Goal: Information Seeking & Learning: Learn about a topic

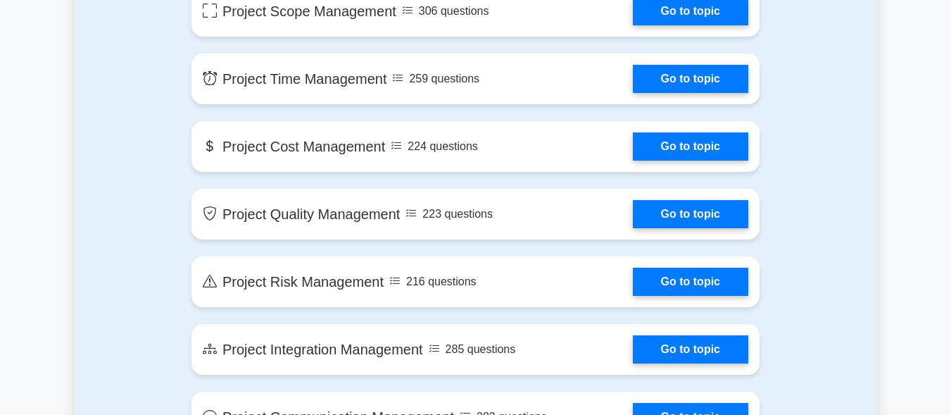
scroll to position [885, 0]
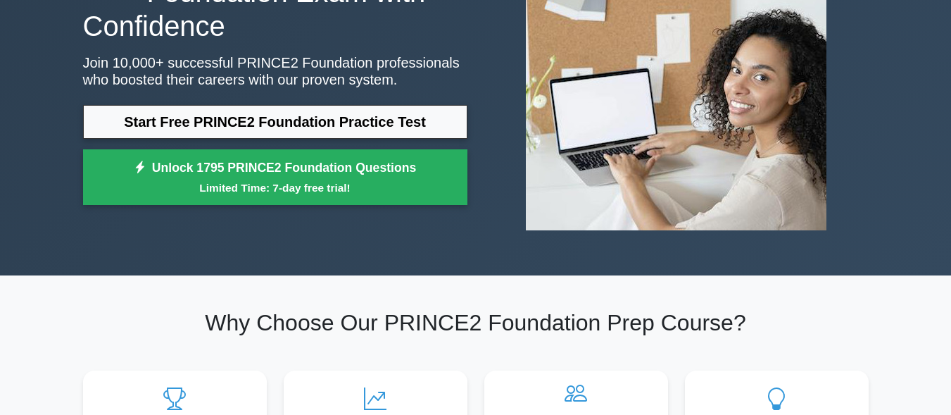
scroll to position [169, 0]
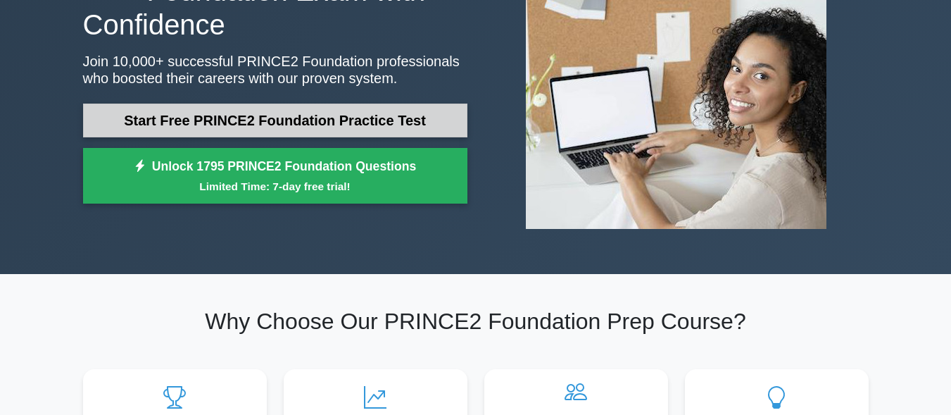
click at [307, 125] on link "Start Free PRINCE2 Foundation Practice Test" at bounding box center [275, 120] width 384 height 34
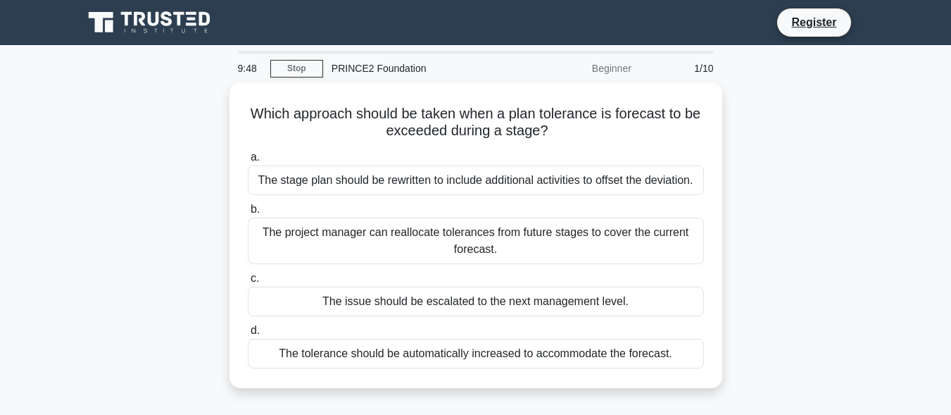
click at [367, 60] on div "PRINCE2 Foundation" at bounding box center [420, 68] width 194 height 28
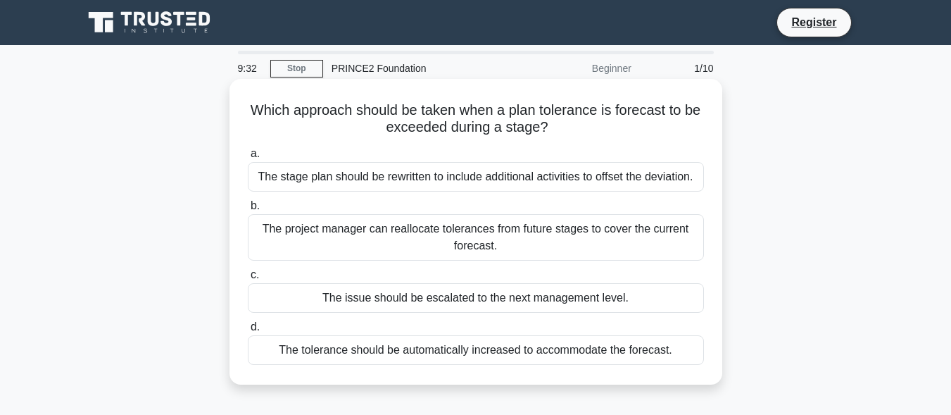
click at [435, 180] on div "The stage plan should be rewritten to include additional activities to offset t…" at bounding box center [476, 177] width 456 height 30
click at [248, 158] on input "a. The stage plan should be rewritten to include additional activities to offse…" at bounding box center [248, 153] width 0 height 9
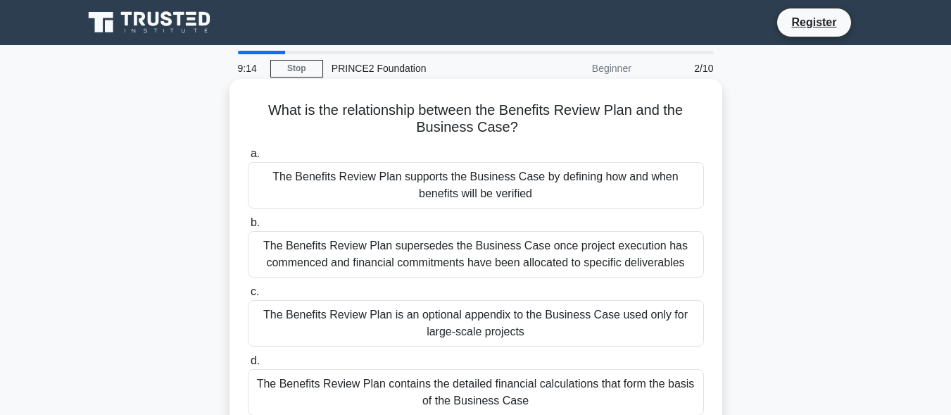
click at [467, 268] on div "The Benefits Review Plan supersedes the Business Case once project execution ha…" at bounding box center [476, 254] width 456 height 46
click at [248, 227] on input "b. The Benefits Review Plan supersedes the Business Case once project execution…" at bounding box center [248, 222] width 0 height 9
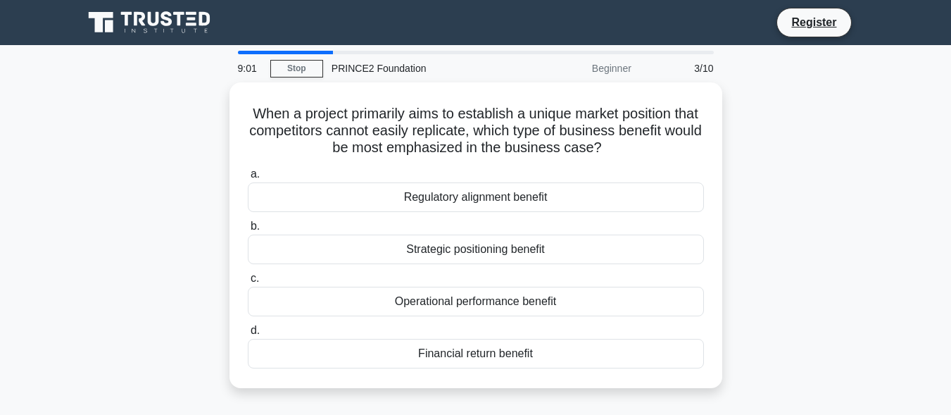
click at [467, 270] on label "c. Operational performance benefit" at bounding box center [476, 293] width 456 height 46
click at [248, 274] on input "c. Operational performance benefit" at bounding box center [248, 278] width 0 height 9
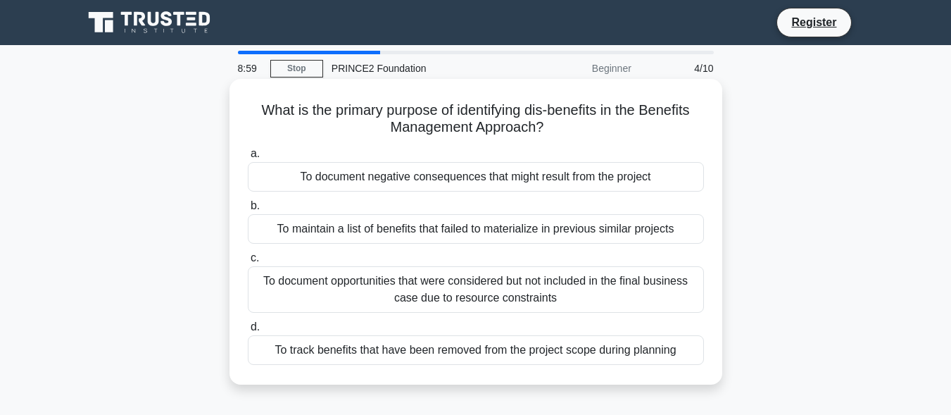
click at [408, 234] on div "To maintain a list of benefits that failed to materialize in previous similar p…" at bounding box center [476, 229] width 456 height 30
click at [248, 211] on input "b. To maintain a list of benefits that failed to materialize in previous simila…" at bounding box center [248, 205] width 0 height 9
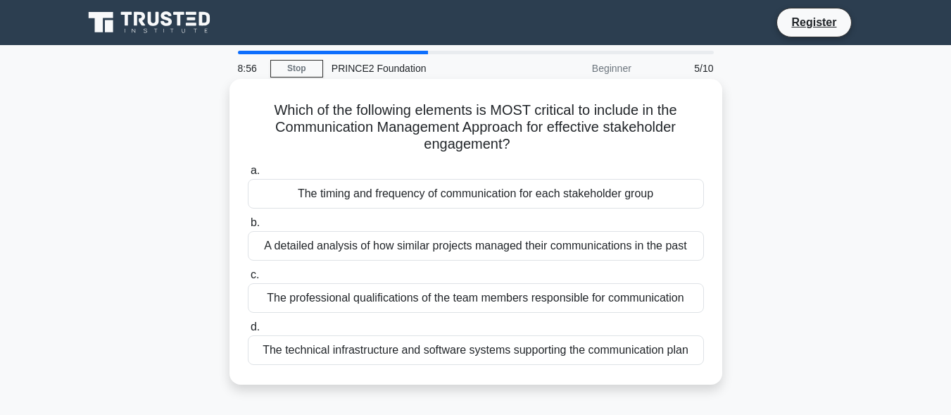
click at [459, 356] on div "The technical infrastructure and software systems supporting the communication …" at bounding box center [476, 350] width 456 height 30
click at [248, 332] on input "d. The technical infrastructure and software systems supporting the communicati…" at bounding box center [248, 326] width 0 height 9
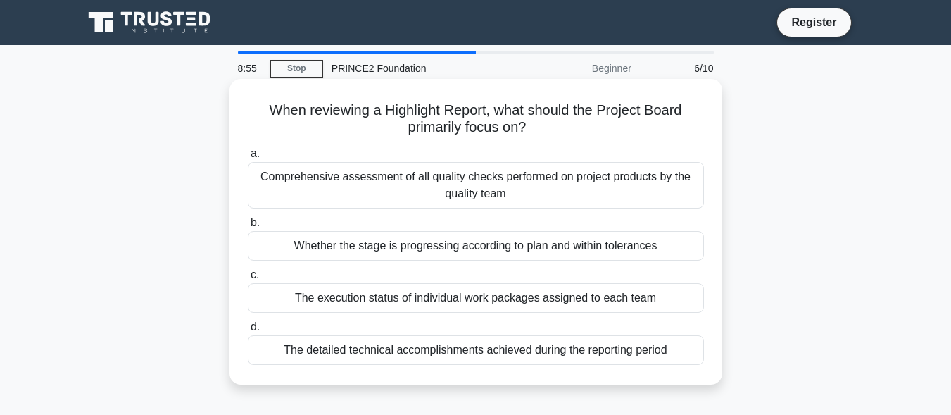
click at [509, 191] on div "Comprehensive assessment of all quality checks performed on project products by…" at bounding box center [476, 185] width 456 height 46
click at [248, 158] on input "a. Comprehensive assessment of all quality checks performed on project products…" at bounding box center [248, 153] width 0 height 9
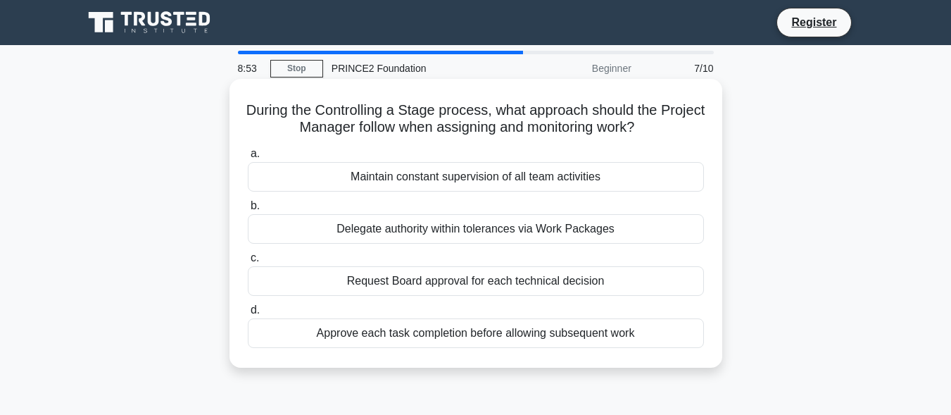
click at [446, 291] on div "Request Board approval for each technical decision" at bounding box center [476, 281] width 456 height 30
click at [248, 263] on input "c. Request Board approval for each technical decision" at bounding box center [248, 257] width 0 height 9
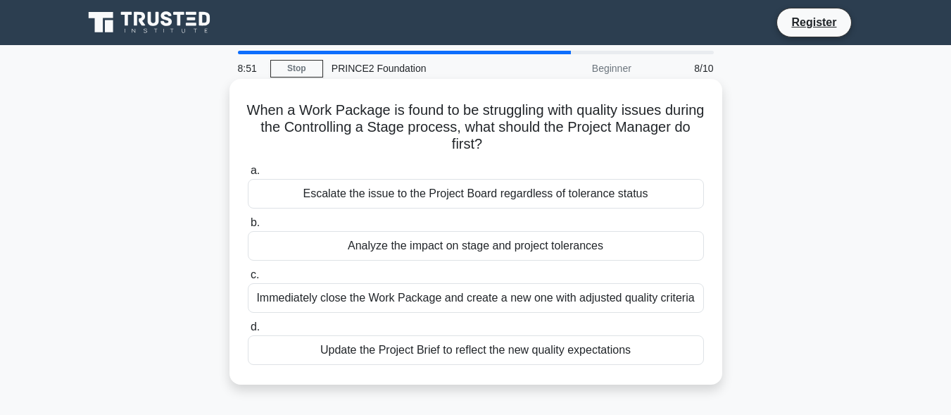
click at [475, 239] on div "Analyze the impact on stage and project tolerances" at bounding box center [476, 246] width 456 height 30
click at [248, 227] on input "b. Analyze the impact on stage and project tolerances" at bounding box center [248, 222] width 0 height 9
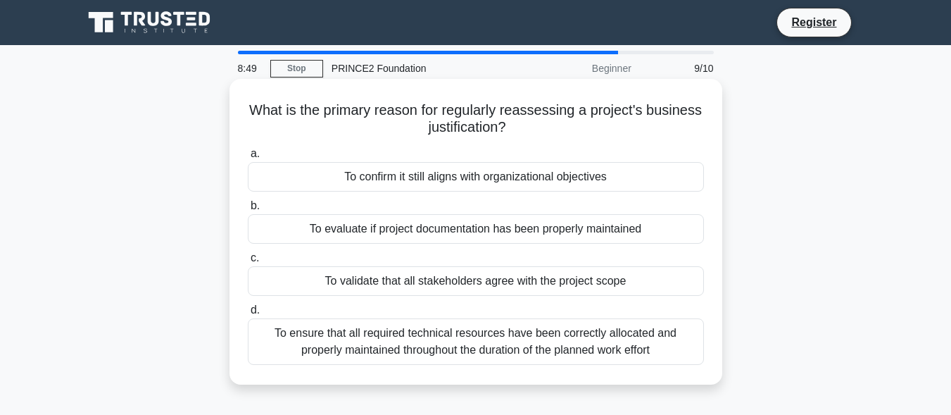
click at [479, 231] on div "To evaluate if project documentation has been properly maintained" at bounding box center [476, 229] width 456 height 30
click at [248, 211] on input "b. To evaluate if project documentation has been properly maintained" at bounding box center [248, 205] width 0 height 9
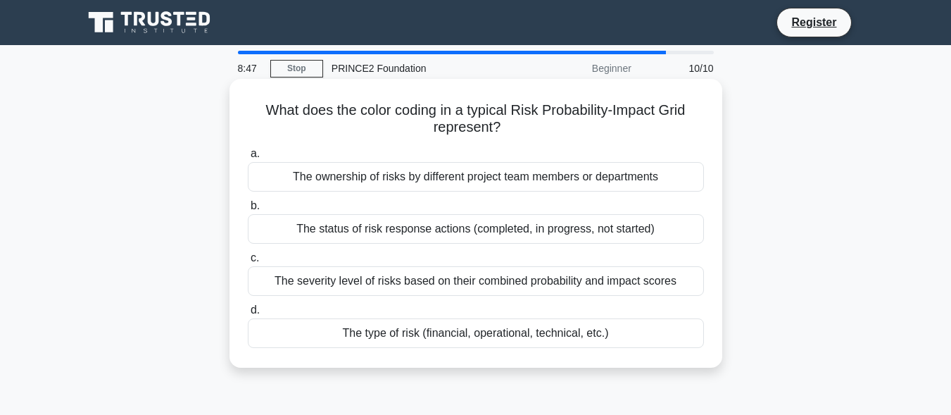
click at [472, 334] on div "The type of risk (financial, operational, technical, etc.)" at bounding box center [476, 333] width 456 height 30
click at [248, 315] on input "d. The type of risk (financial, operational, technical, etc.)" at bounding box center [248, 310] width 0 height 9
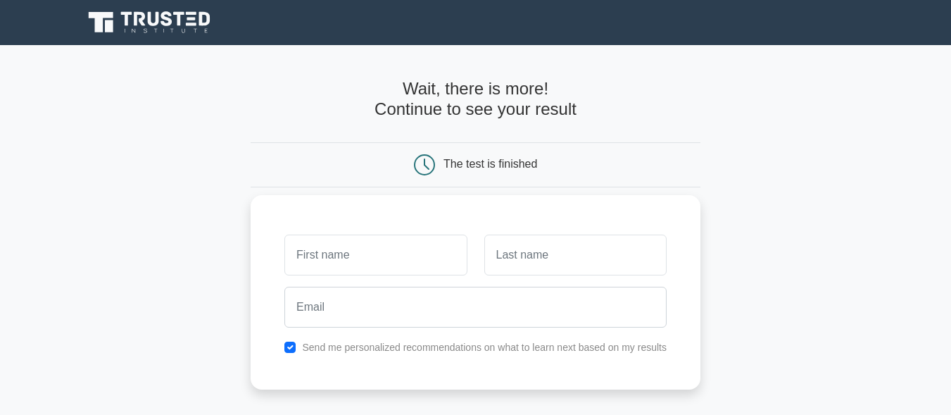
scroll to position [294, 0]
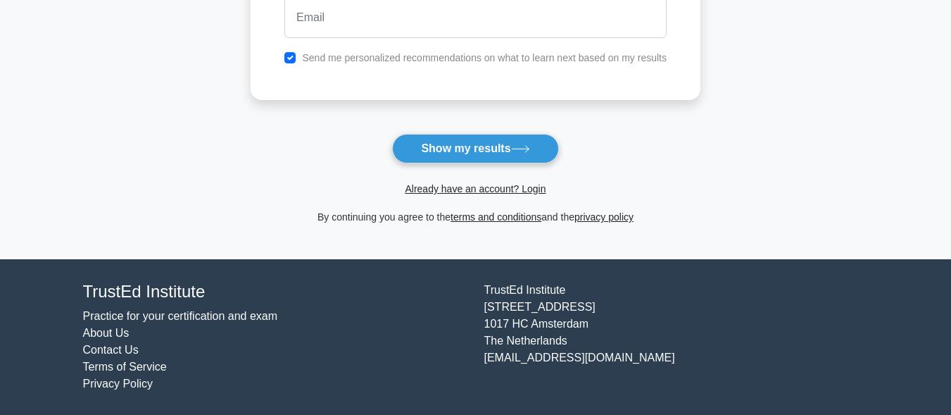
click at [115, 34] on main "Wait, there is more! Continue to see your result The test is finished and the" at bounding box center [475, 5] width 951 height 507
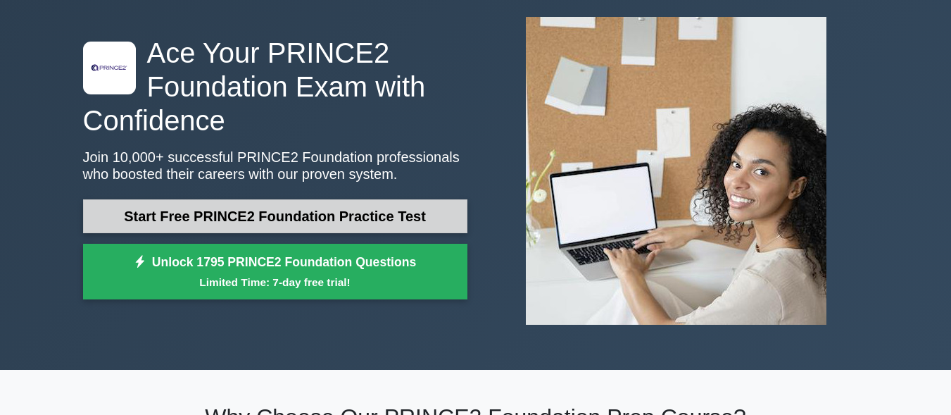
scroll to position [74, 0]
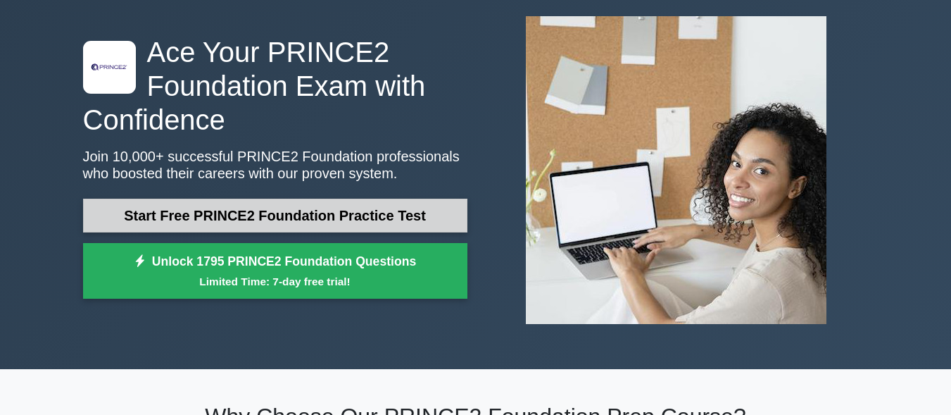
click at [277, 221] on link "Start Free PRINCE2 Foundation Practice Test" at bounding box center [275, 216] width 384 height 34
